Goal: Transaction & Acquisition: Purchase product/service

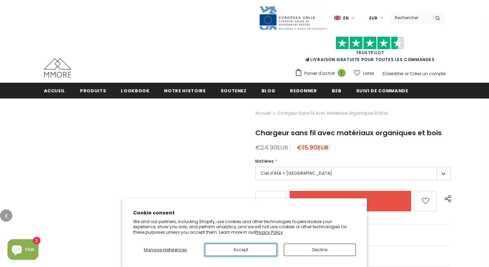
click at [240, 249] on button "Accept" at bounding box center [241, 250] width 72 height 12
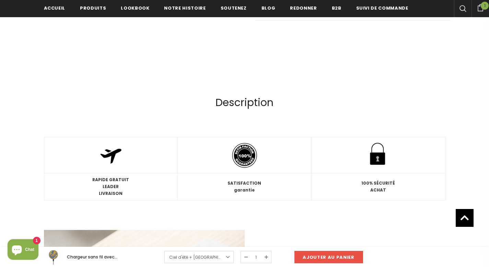
scroll to position [536, 0]
